Goal: Information Seeking & Learning: Check status

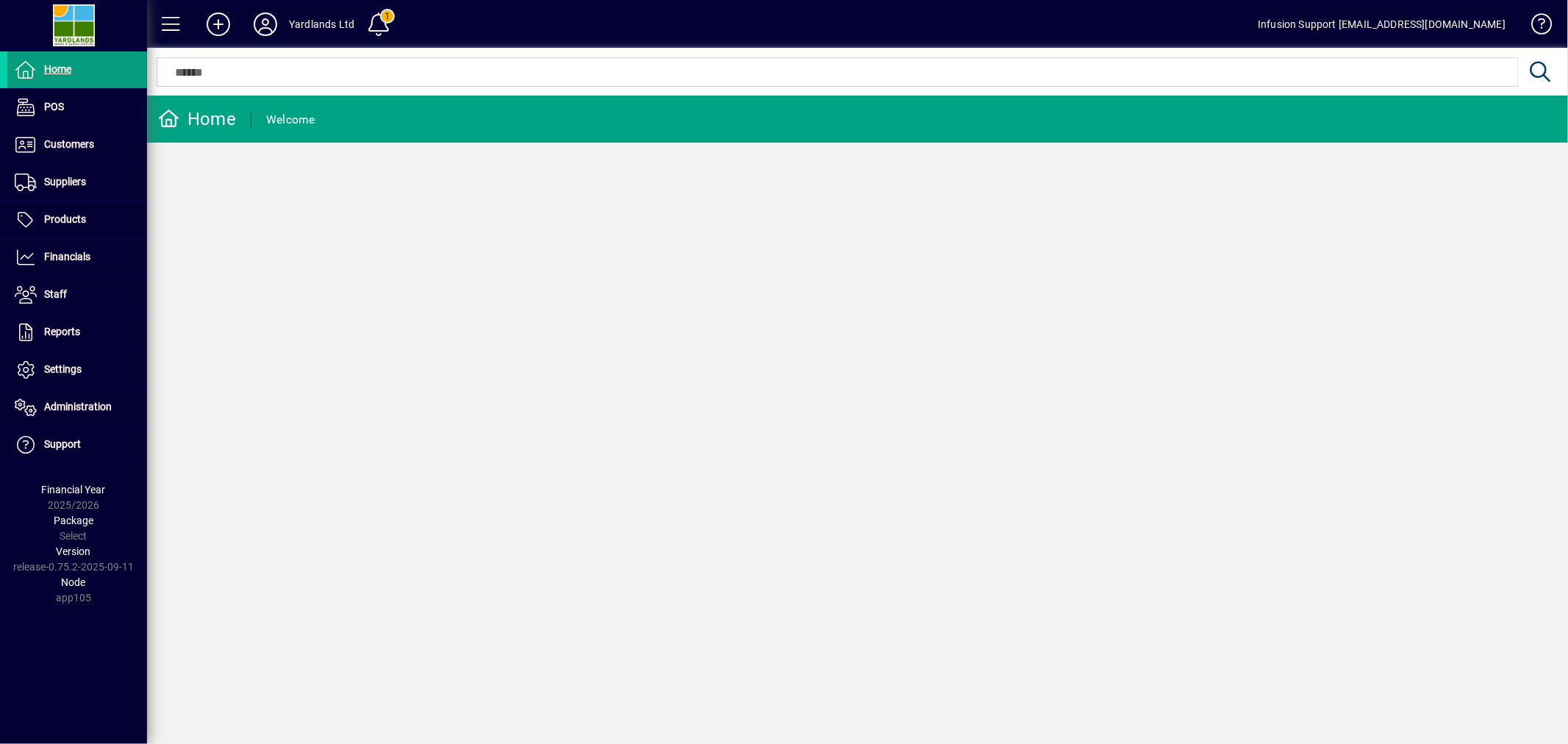
click at [448, 223] on div "Home Welcome" at bounding box center [858, 419] width 1421 height 648
click at [342, 413] on div "Home Welcome" at bounding box center [858, 419] width 1421 height 648
click at [83, 246] on span at bounding box center [76, 257] width 139 height 35
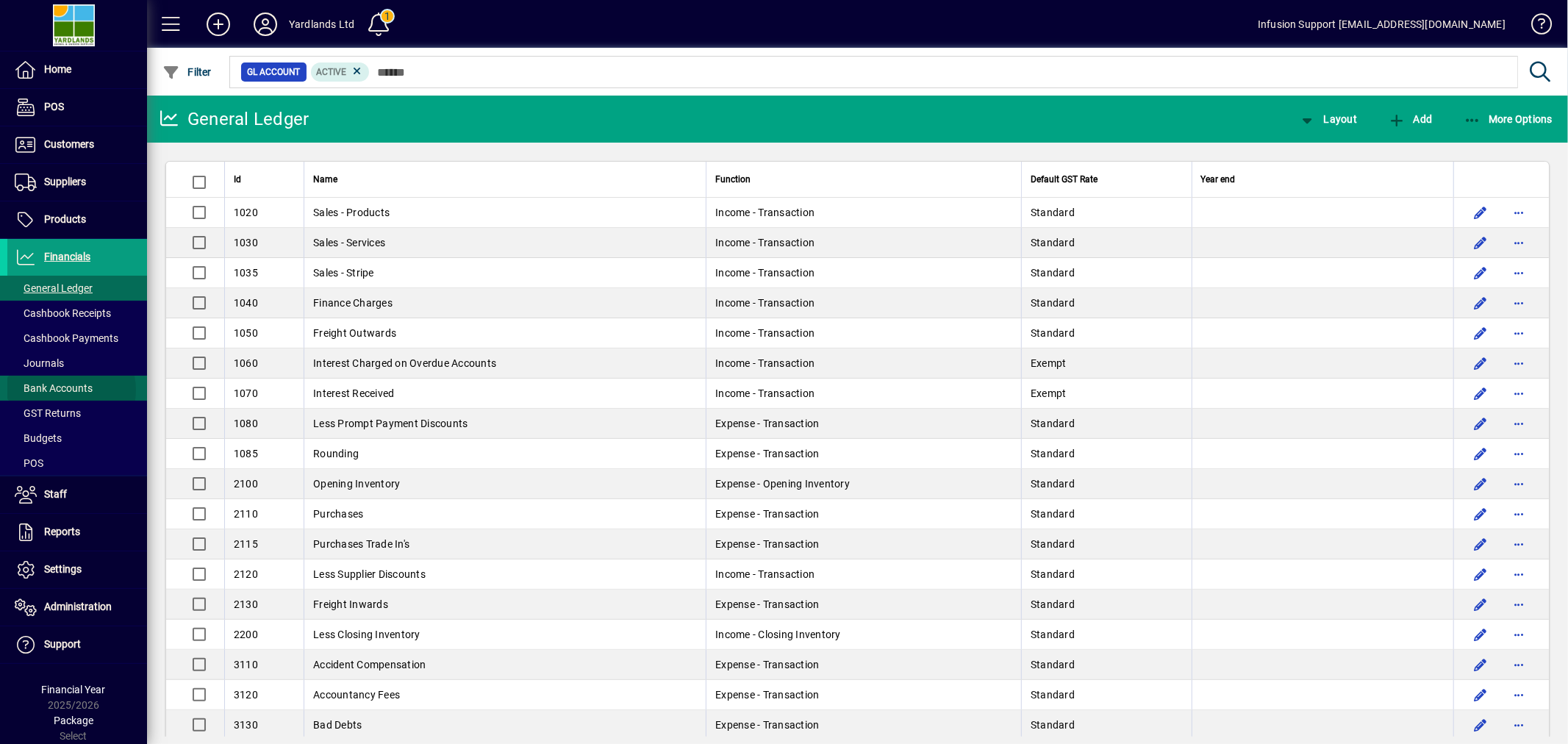
click at [71, 390] on span "Bank Accounts" at bounding box center [53, 388] width 77 height 12
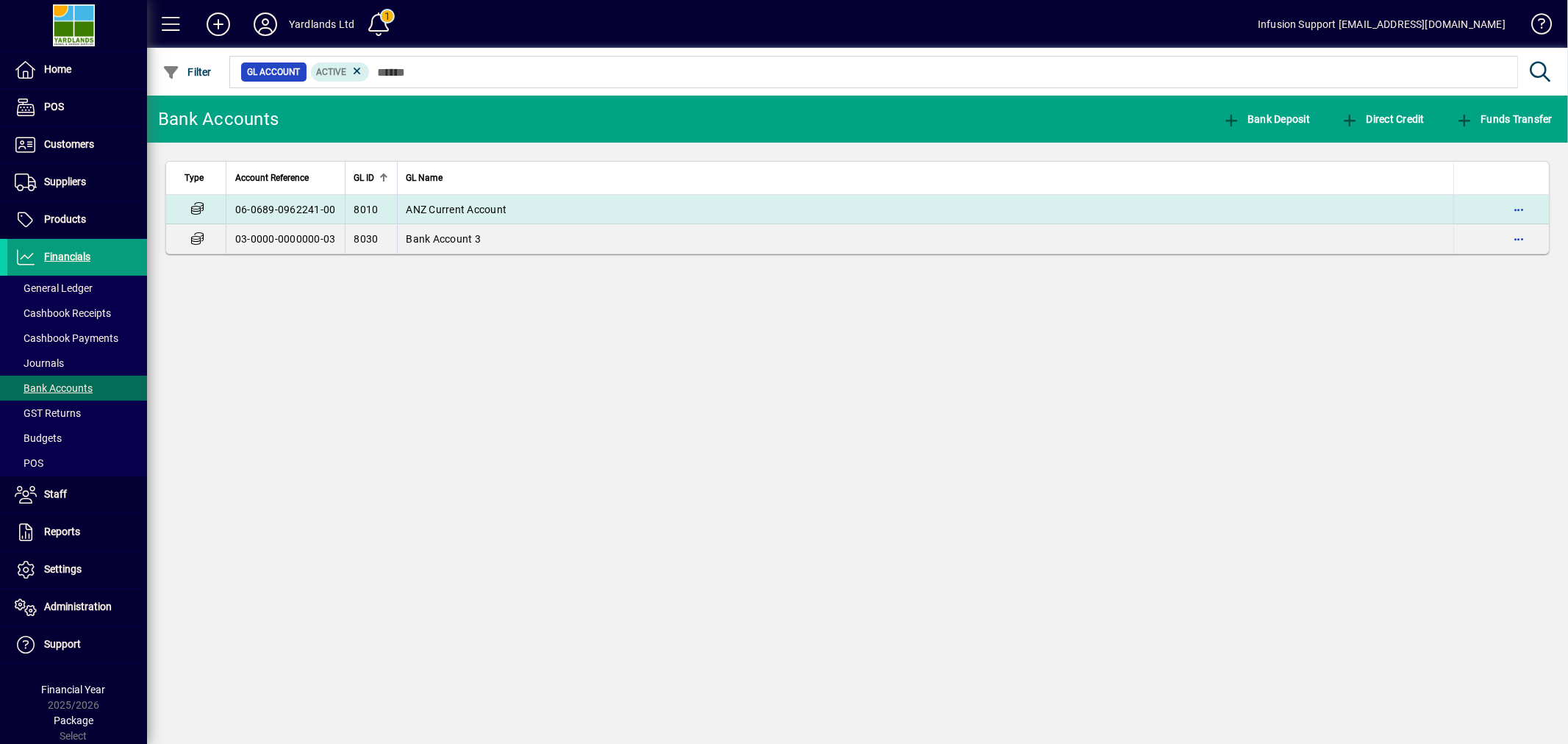
click at [480, 207] on span "ANZ Current Account" at bounding box center [457, 210] width 101 height 12
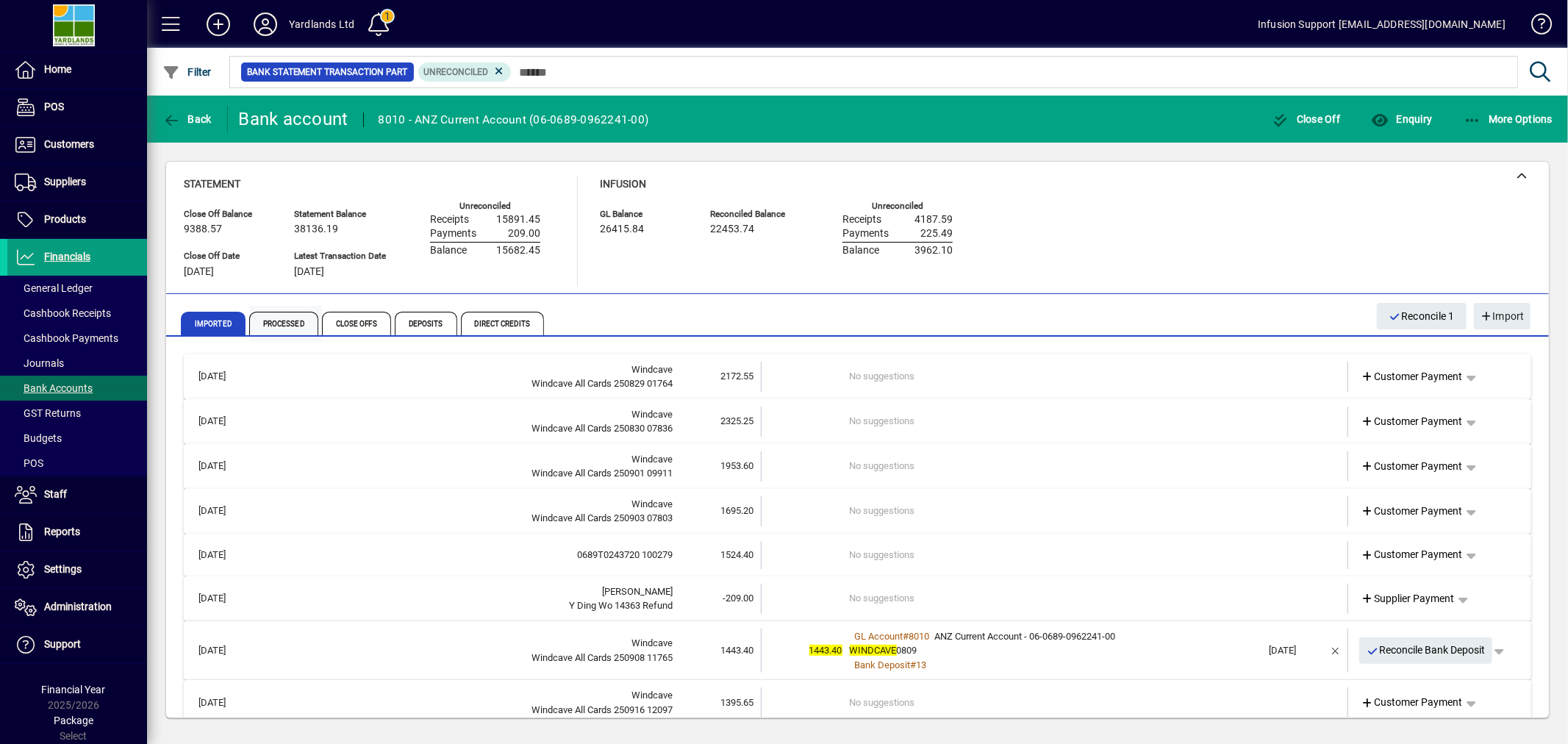
click at [269, 321] on span "Processed" at bounding box center [283, 323] width 69 height 24
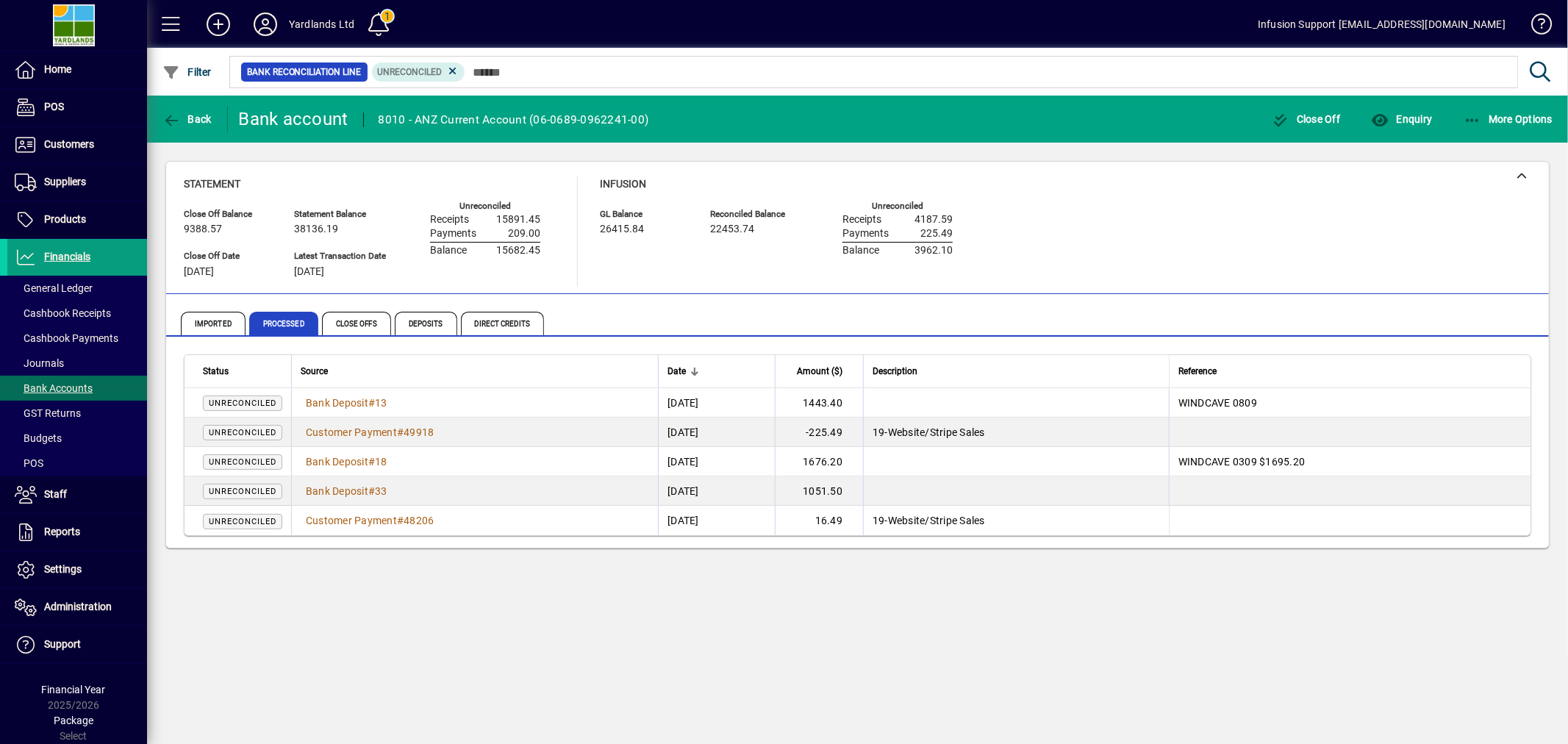
click at [459, 645] on div "Back Bank account 8010 - ANZ Current Account ([FINANCIAL_ID]) Close Off Enquiry…" at bounding box center [858, 419] width 1421 height 648
click at [437, 638] on div "Back Bank account 8010 - ANZ Current Account ([FINANCIAL_ID]) Close Off Enquiry…" at bounding box center [858, 419] width 1421 height 648
click at [357, 490] on span "Bank Deposit" at bounding box center [337, 491] width 63 height 12
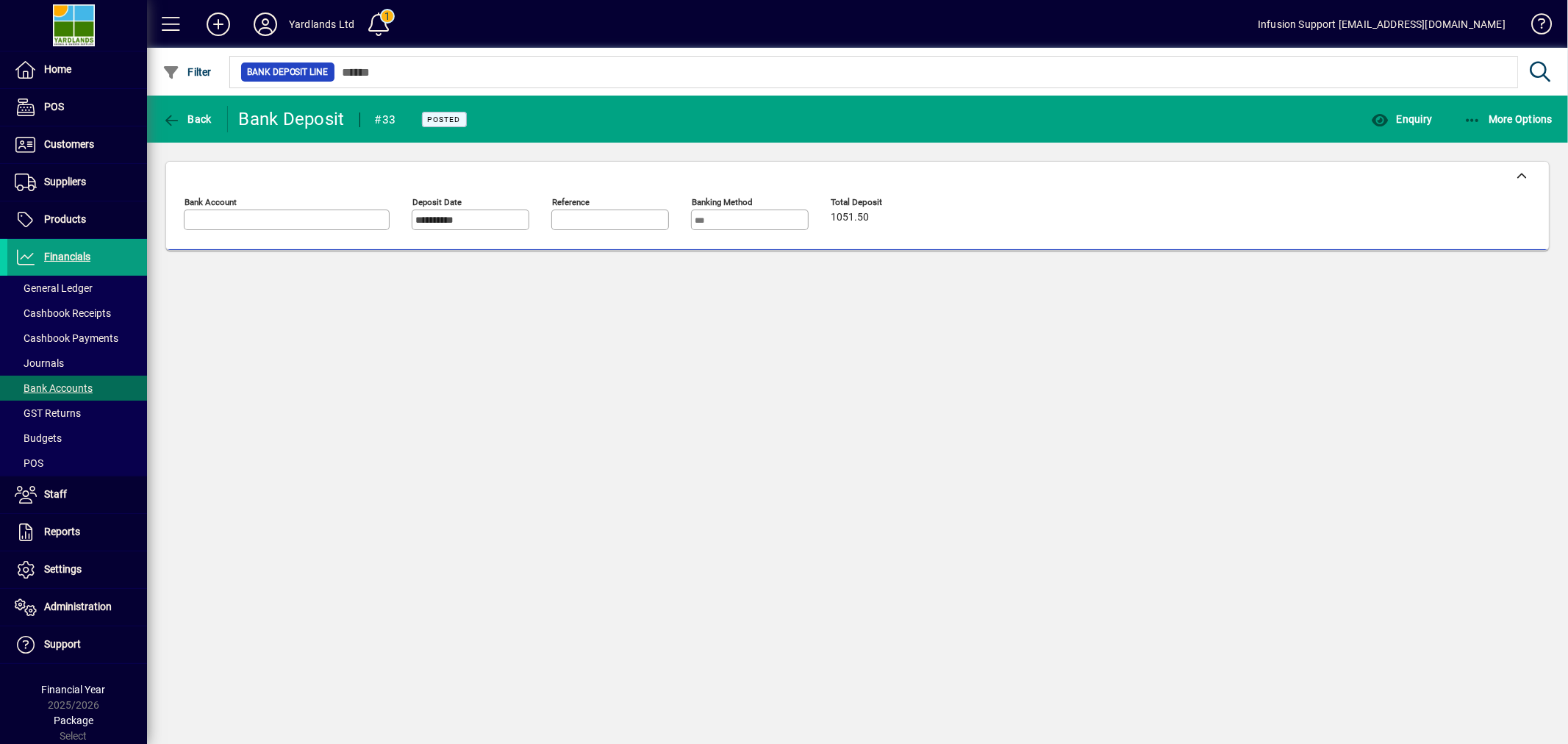
type input "**********"
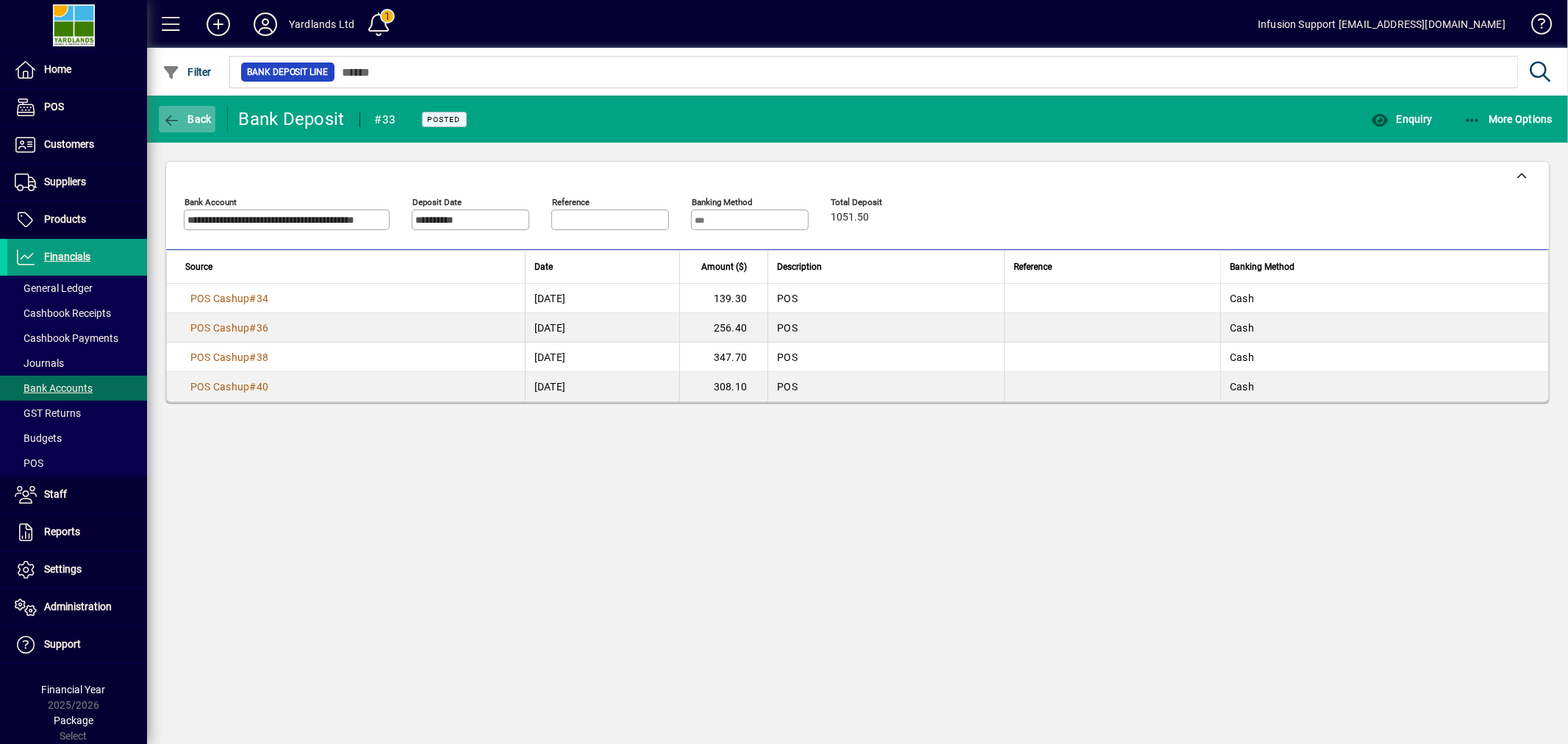
click at [186, 119] on span "Back" at bounding box center [187, 119] width 49 height 12
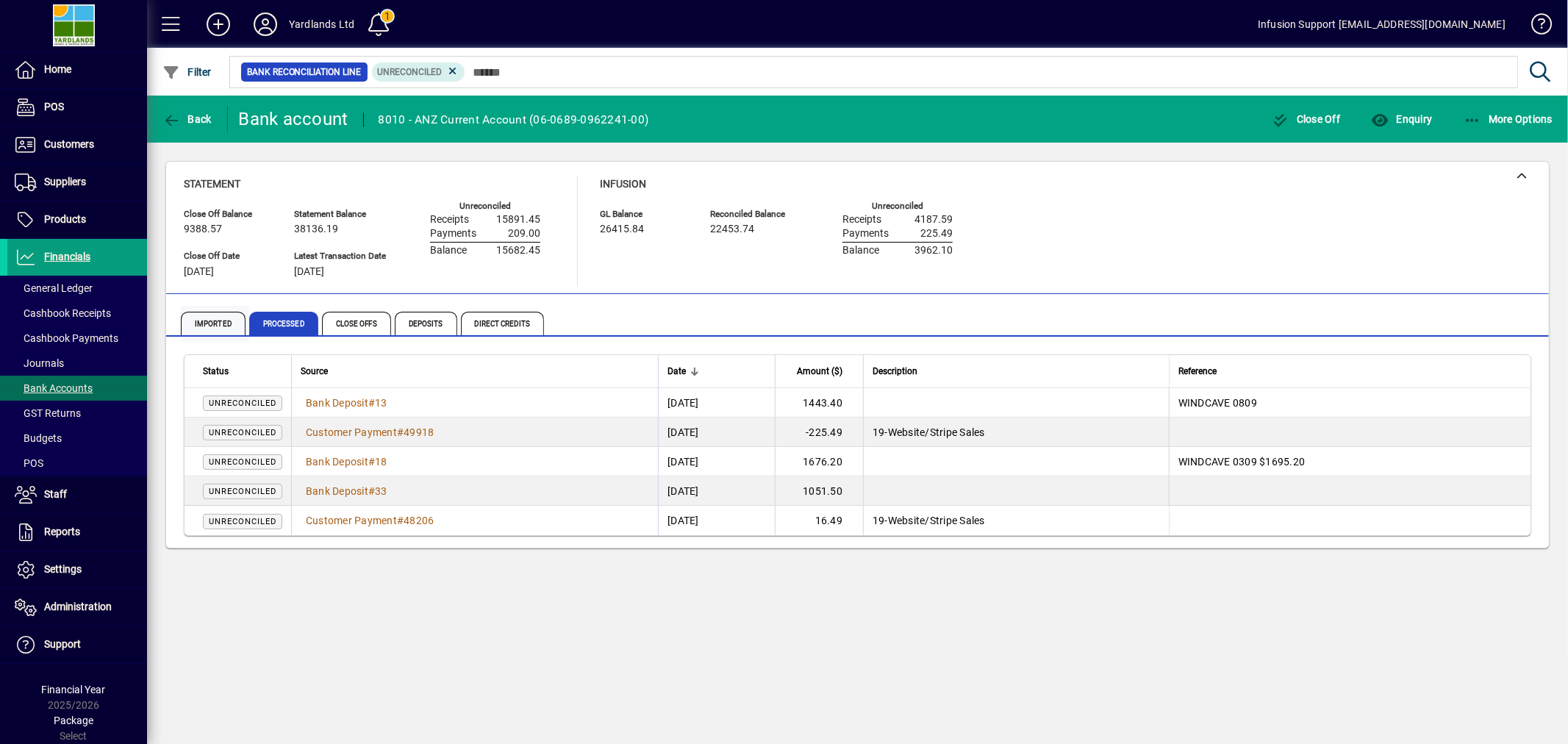
click at [216, 324] on span "Imported" at bounding box center [213, 323] width 65 height 24
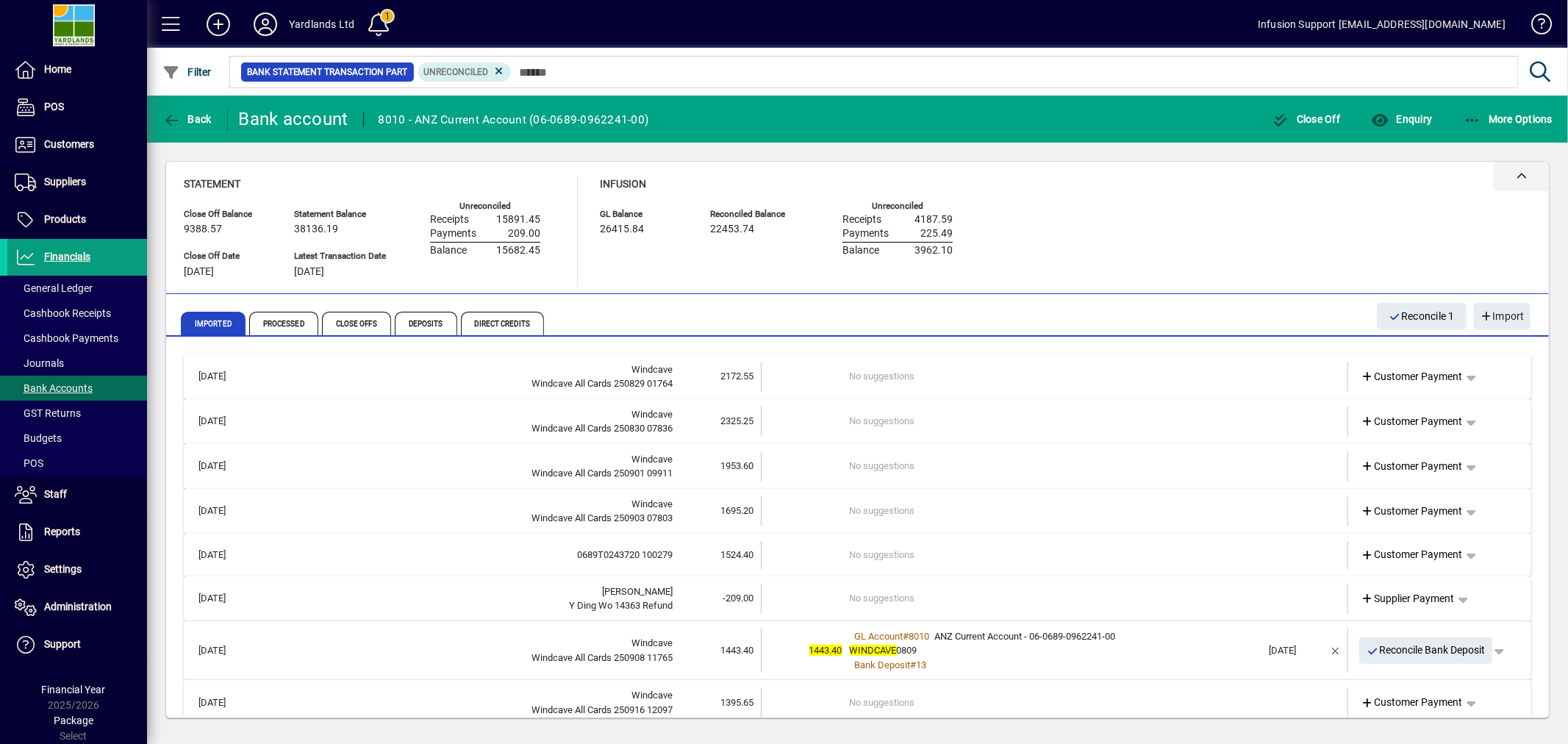
click at [1239, 191] on div at bounding box center [857, 176] width 1383 height 29
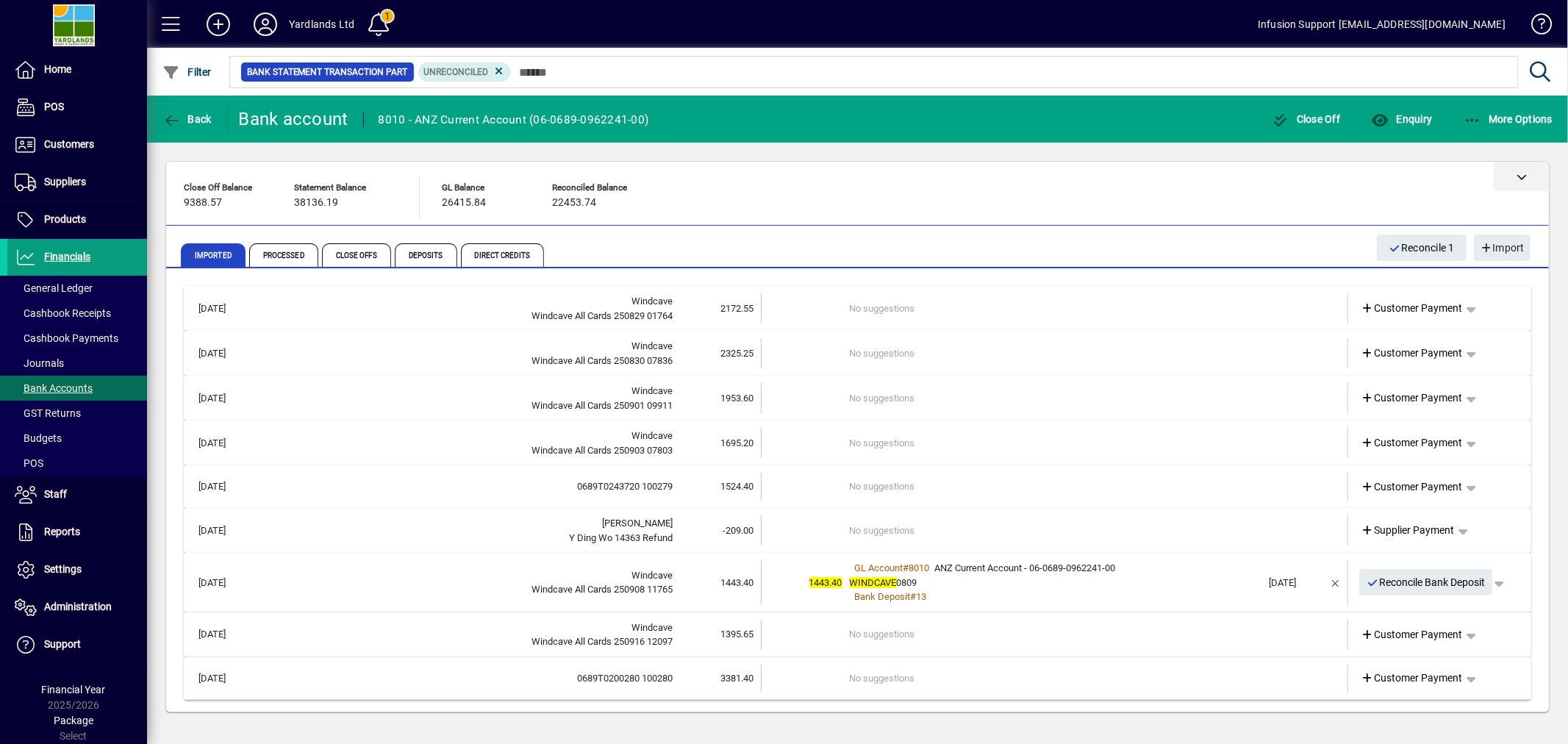
drag, startPoint x: 1236, startPoint y: 188, endPoint x: 1216, endPoint y: 186, distance: 20.1
click at [1226, 187] on div at bounding box center [857, 176] width 1383 height 29
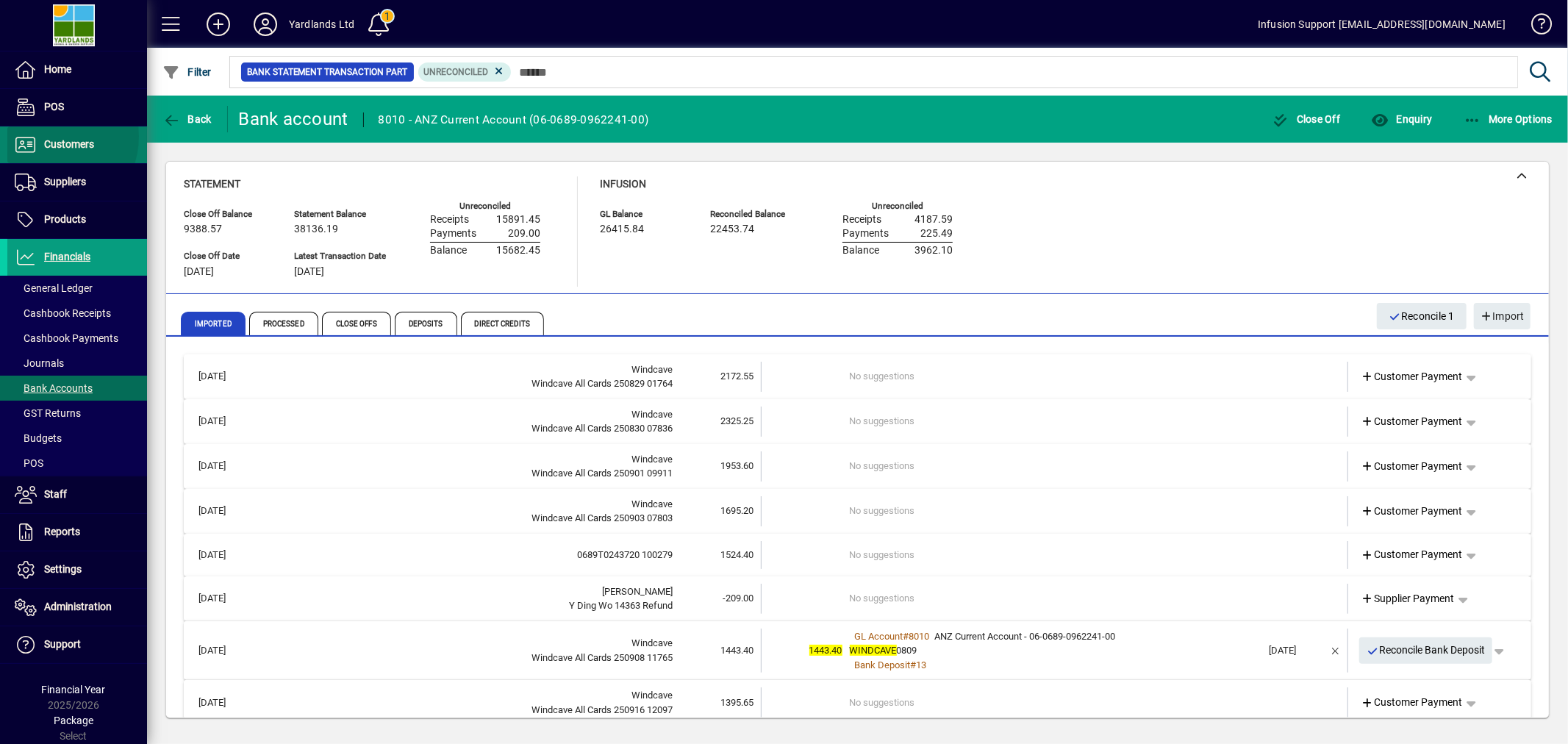
click at [47, 136] on span "Customers" at bounding box center [50, 145] width 86 height 18
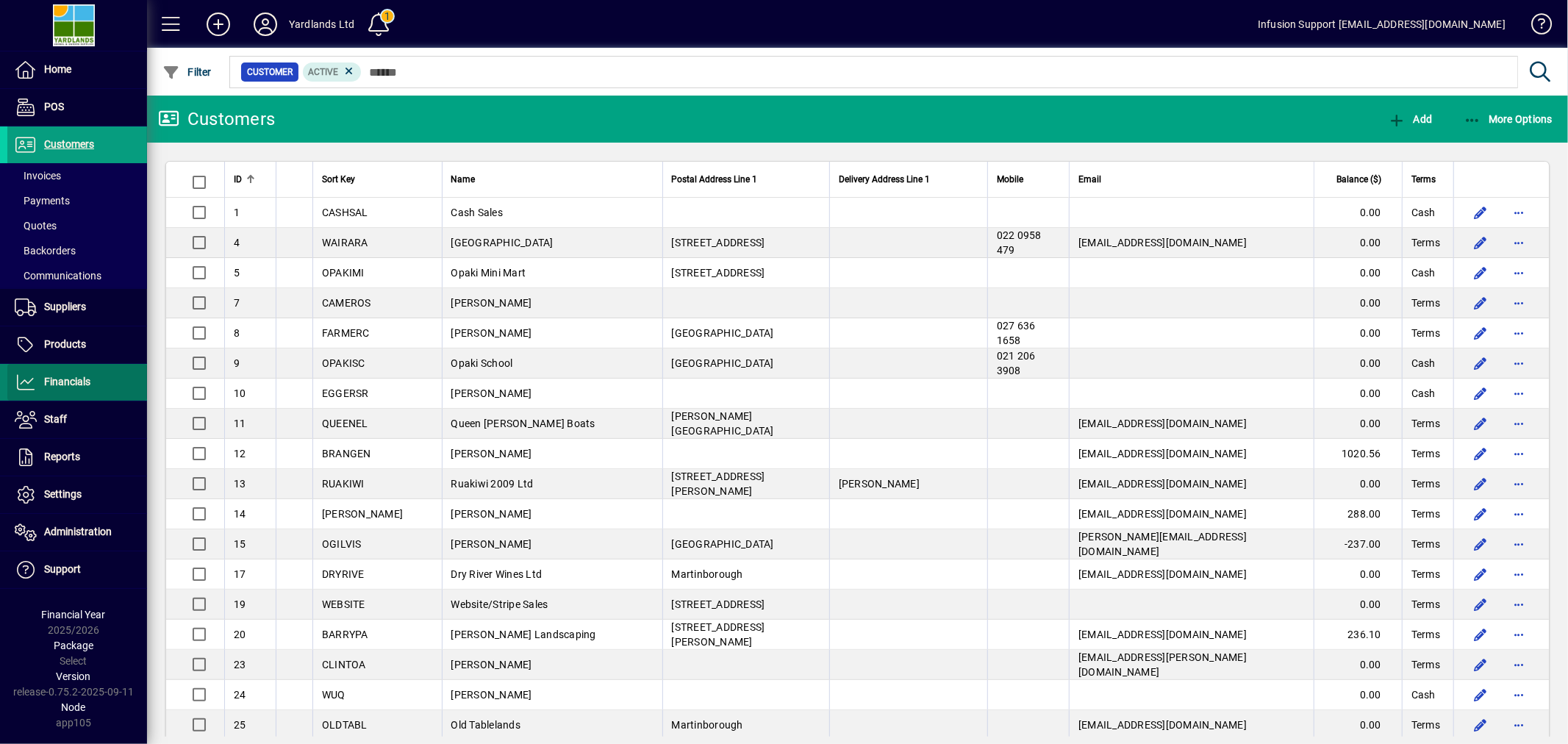
click at [66, 377] on span "Financials" at bounding box center [67, 381] width 46 height 12
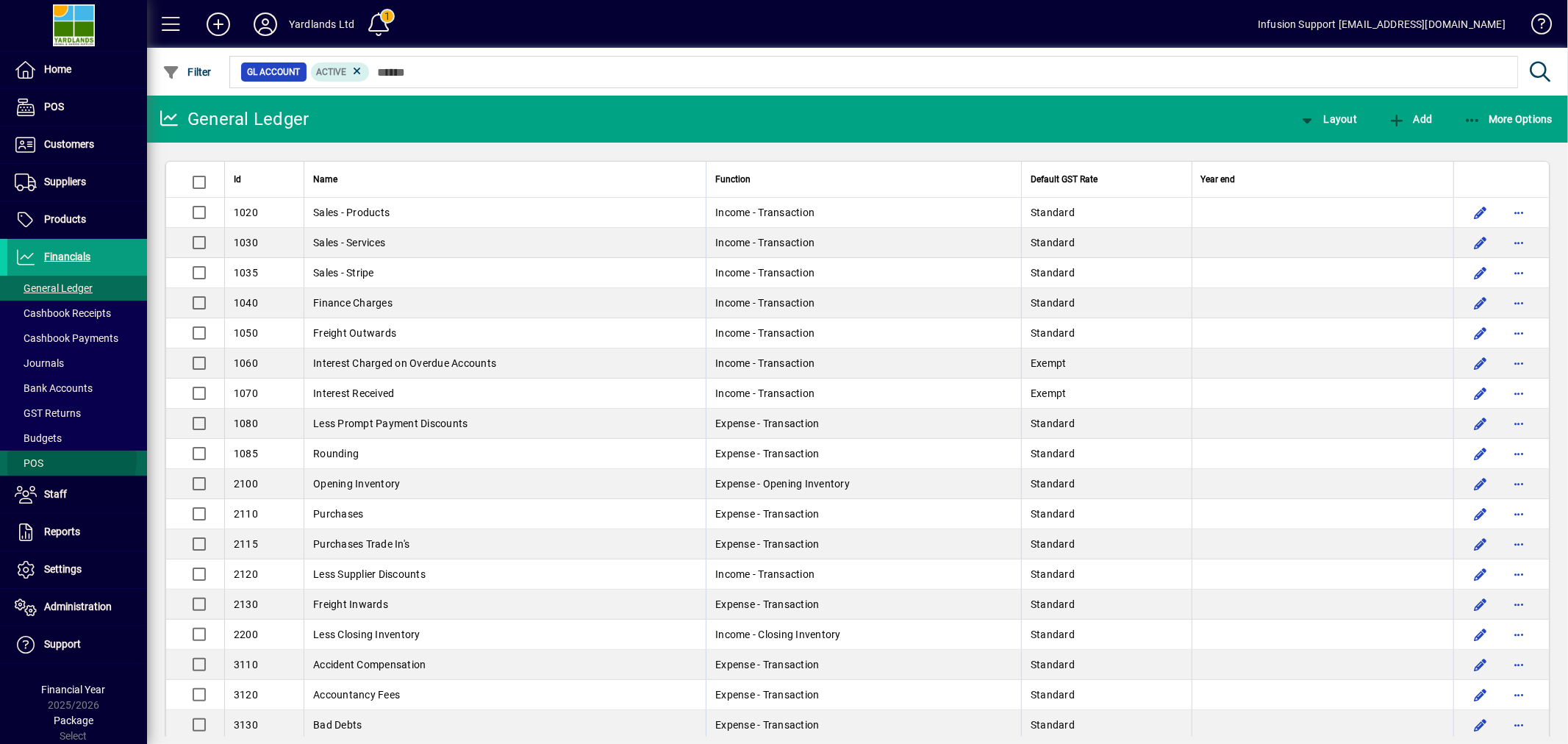
click at [48, 458] on span at bounding box center [76, 463] width 139 height 35
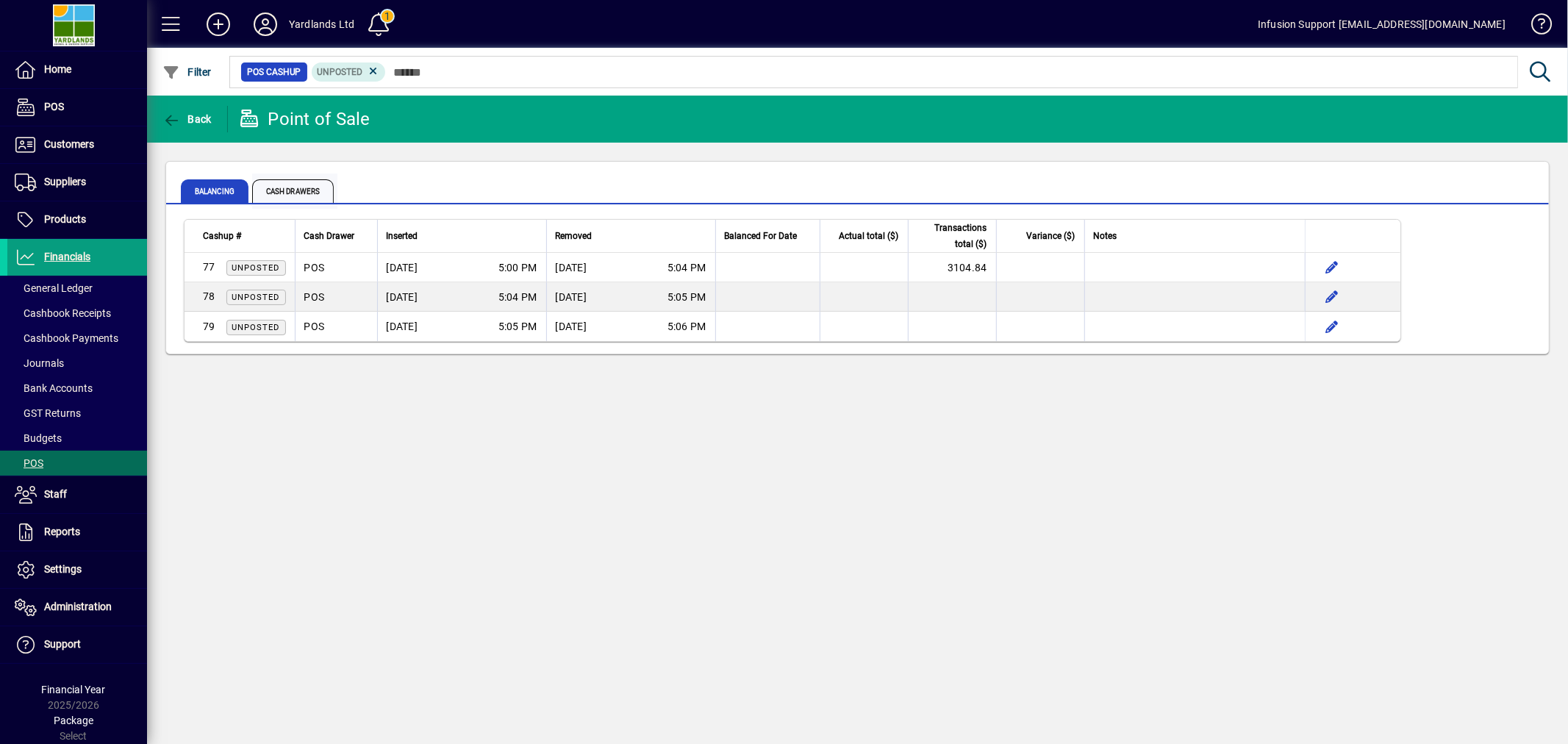
click at [288, 186] on span "Cash Drawers" at bounding box center [292, 191] width 81 height 24
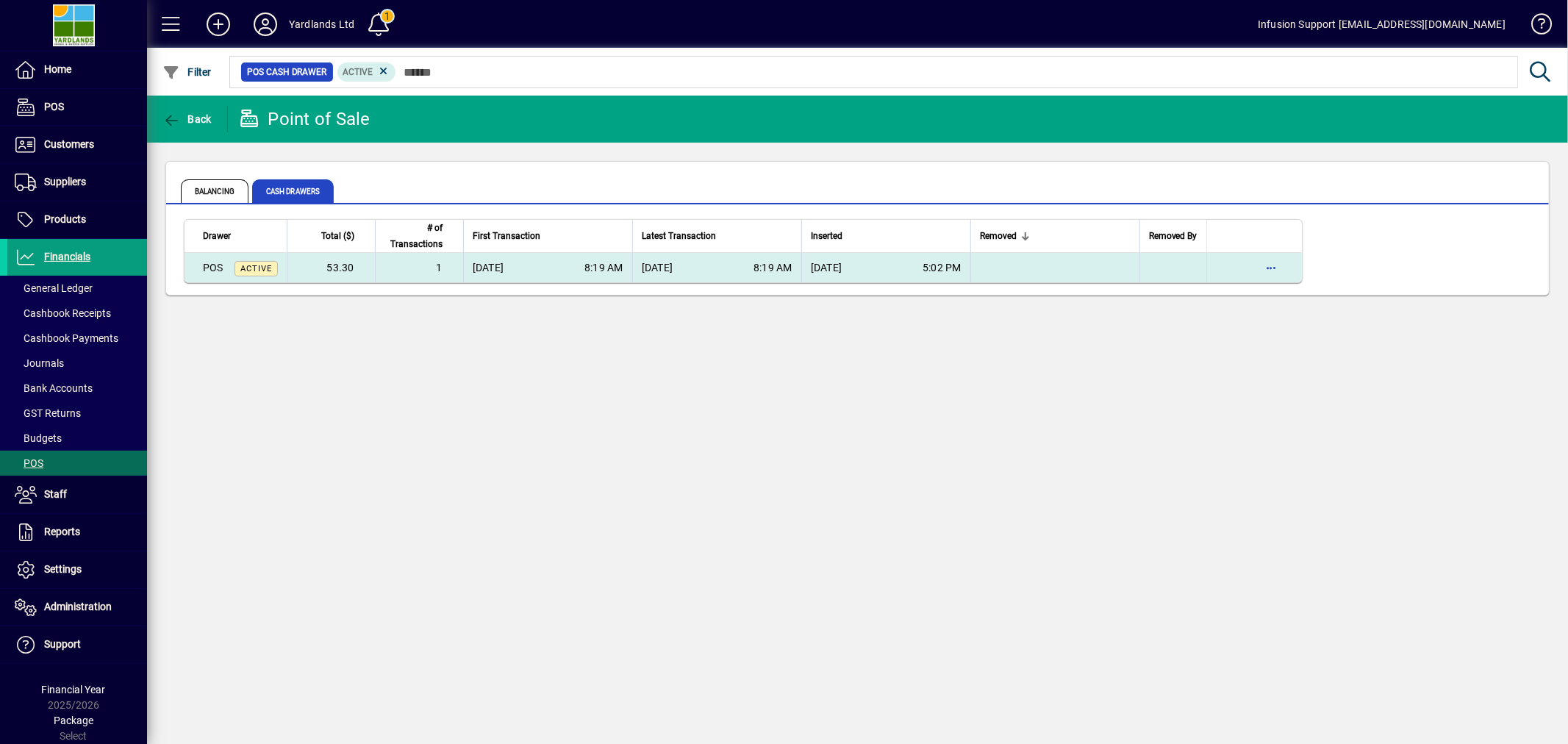
click at [703, 269] on div "[DATE] 8:19 AM" at bounding box center [717, 267] width 151 height 15
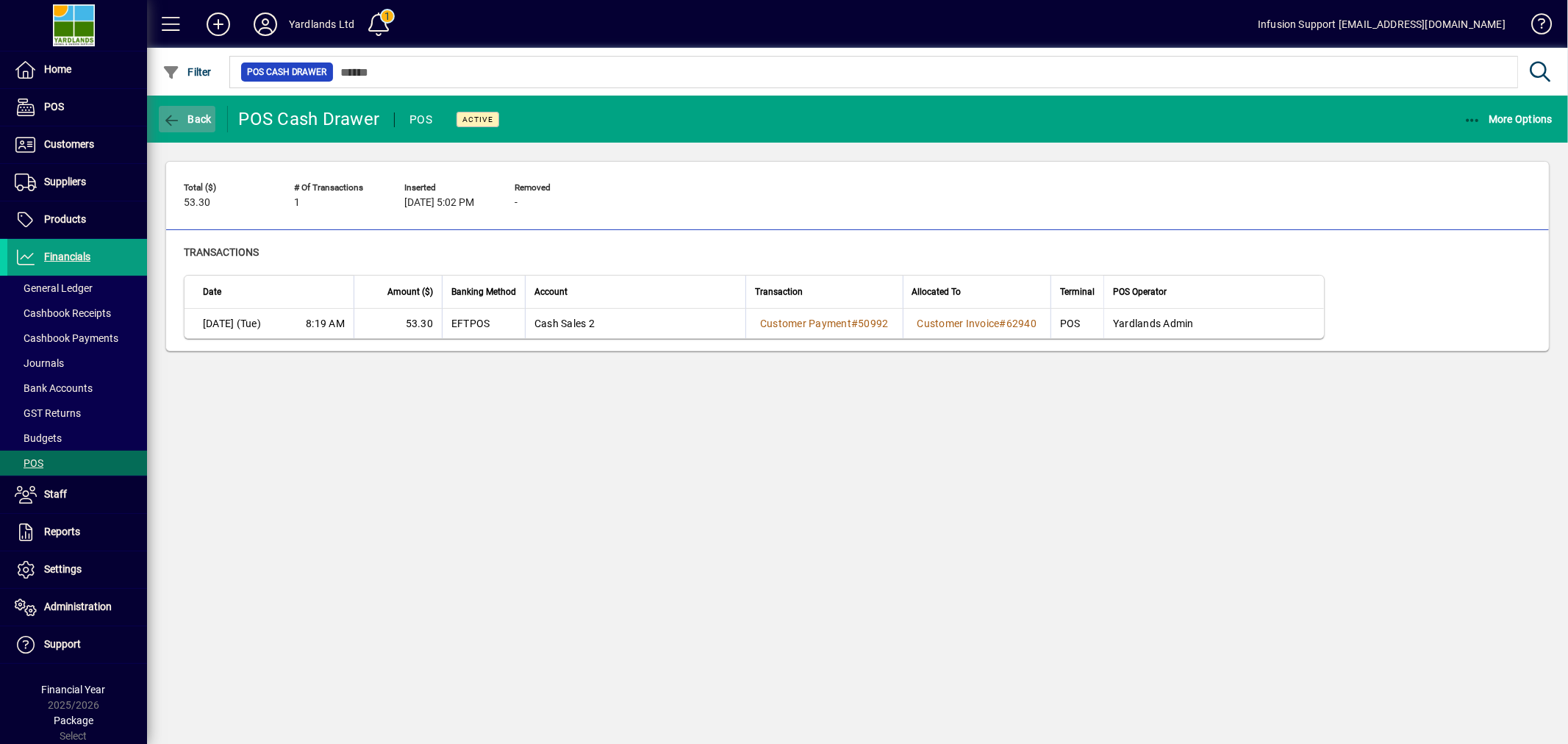
click at [185, 114] on span "Back" at bounding box center [187, 119] width 49 height 12
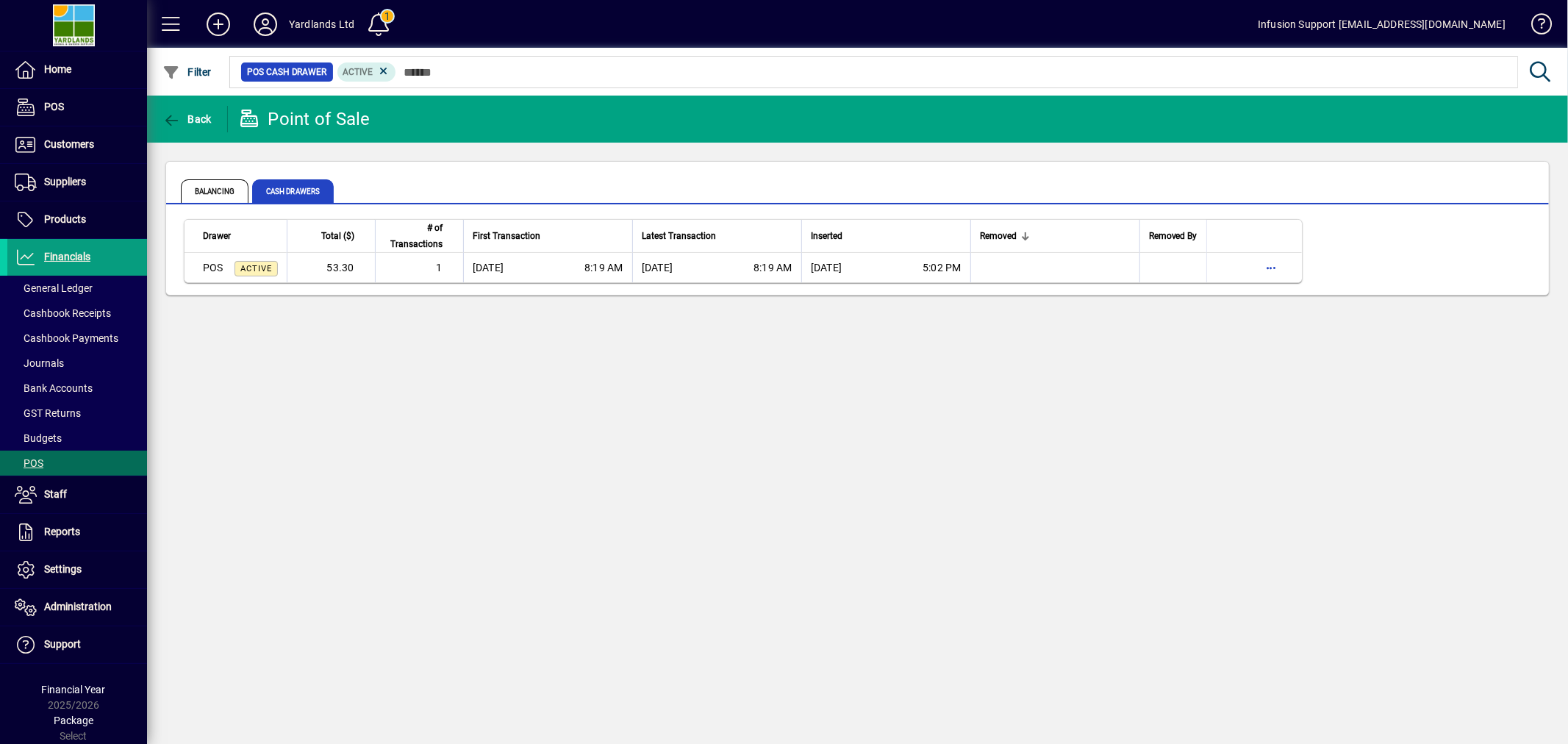
click at [573, 589] on div "Back Point of Sale Balancing Cash Drawers Drawer Total ($) # of Transactions Fi…" at bounding box center [858, 419] width 1421 height 648
click at [545, 599] on div "Back Point of Sale Balancing Cash Drawers Drawer Total ($) # of Transactions Fi…" at bounding box center [858, 419] width 1421 height 648
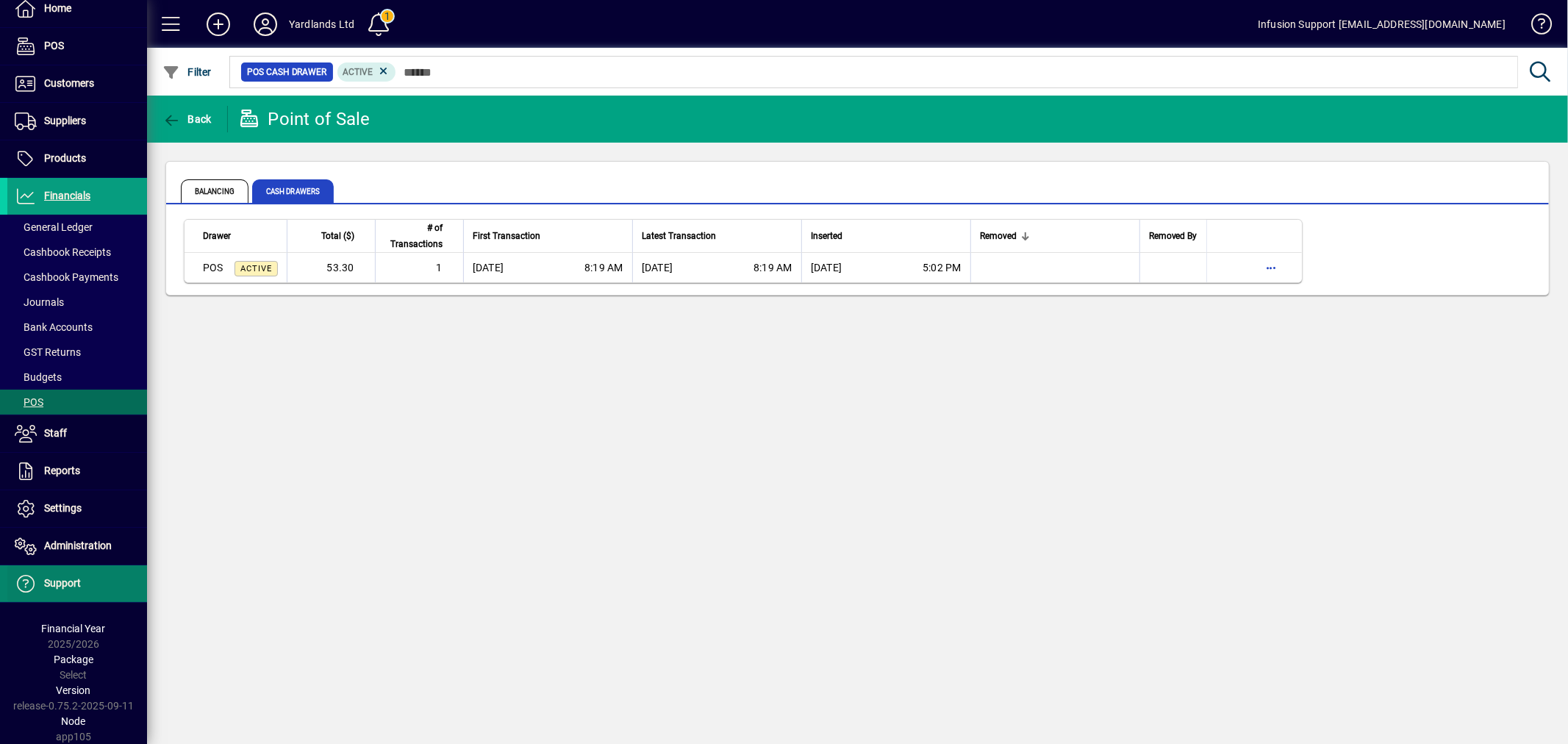
scroll to position [62, 0]
click at [533, 422] on div "Back Point of Sale Balancing Cash Drawers Drawer Total ($) # of Transactions Fi…" at bounding box center [858, 419] width 1421 height 648
click at [270, 23] on icon at bounding box center [266, 25] width 29 height 24
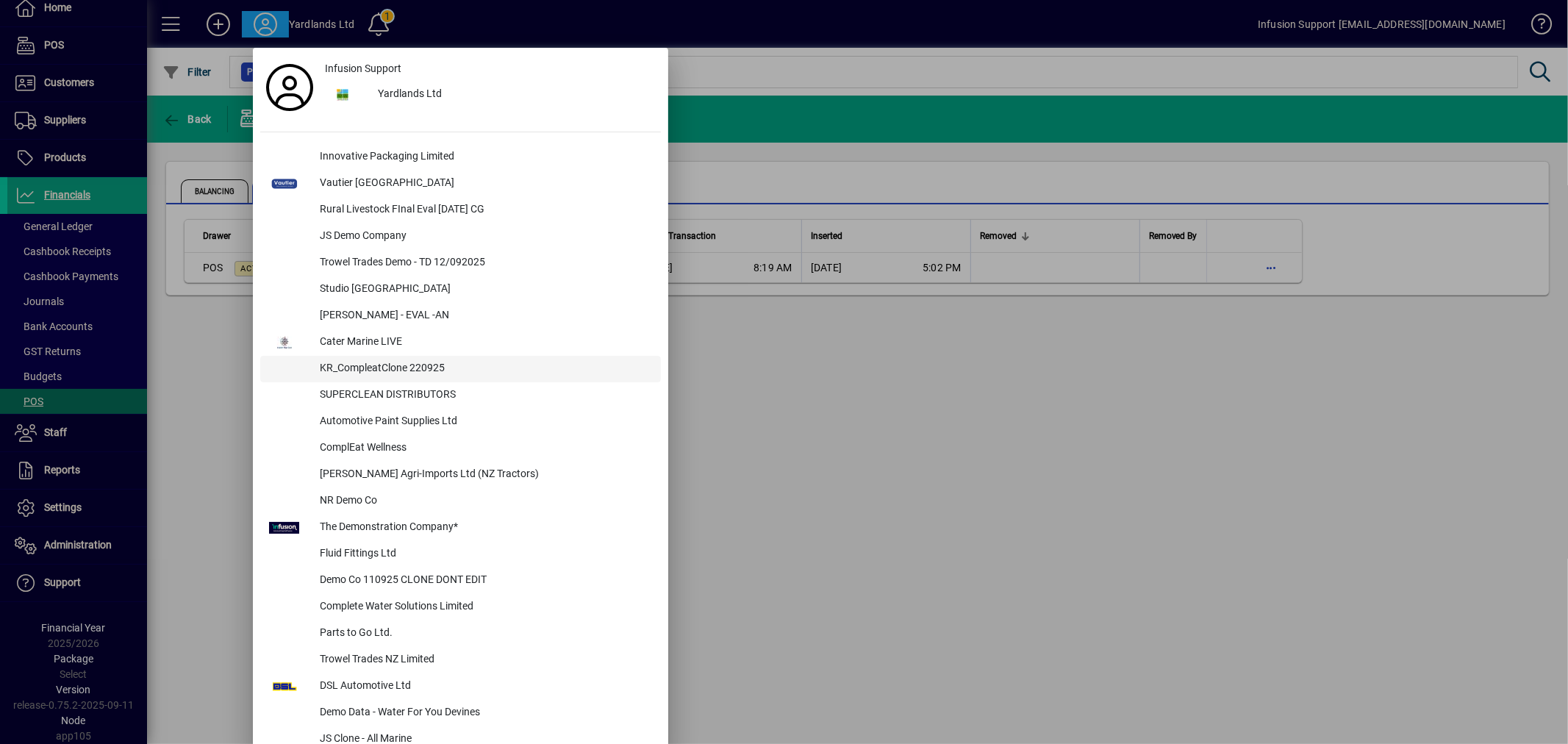
click at [420, 361] on div "KR_CompleatClone 220925" at bounding box center [484, 369] width 353 height 26
